Goal: Check status: Check status

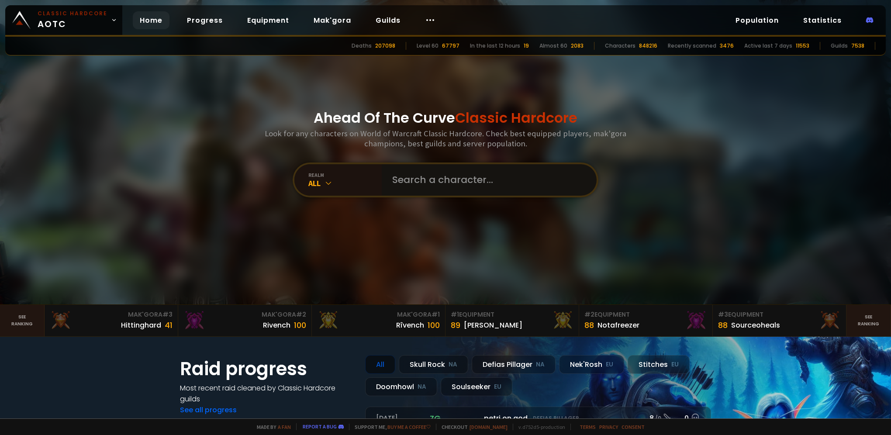
click at [420, 166] on input "text" at bounding box center [486, 179] width 199 height 31
paste input "orcsquared"
type input "orcsquared"
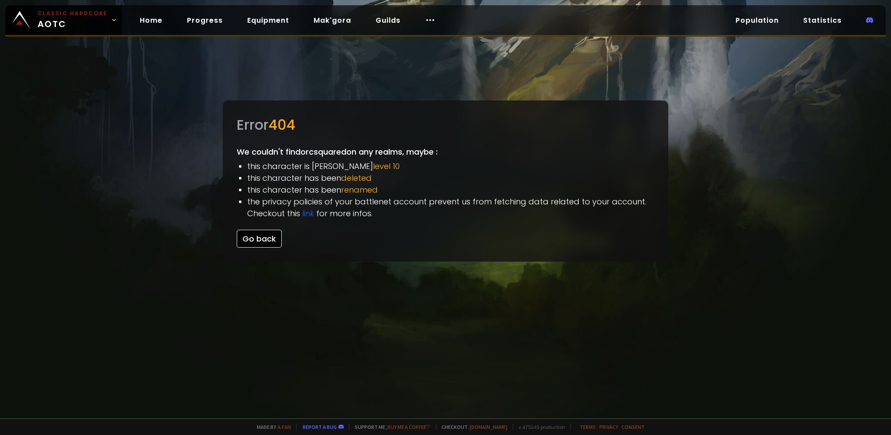
click at [274, 248] on div "Error 404 We couldn't find orcsquared on any realms, maybe : this character is …" at bounding box center [446, 180] width 446 height 161
click at [273, 241] on button "Go back" at bounding box center [259, 239] width 45 height 18
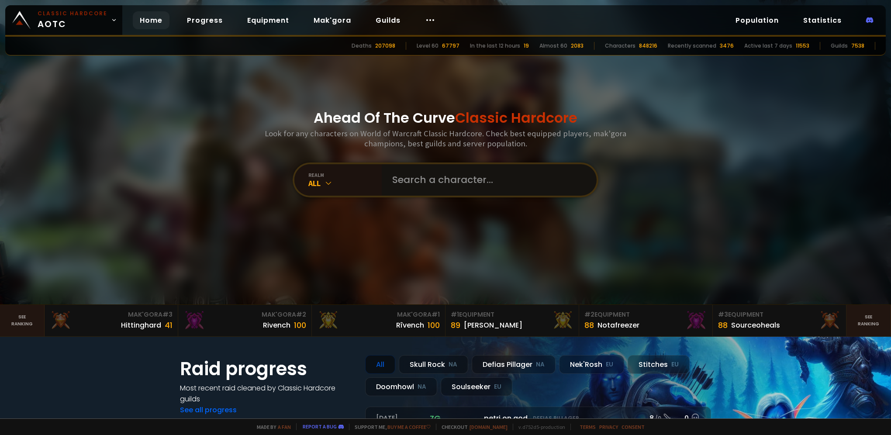
click at [425, 180] on input "text" at bounding box center [486, 179] width 199 height 31
type input "crashlog"
